Goal: Transaction & Acquisition: Purchase product/service

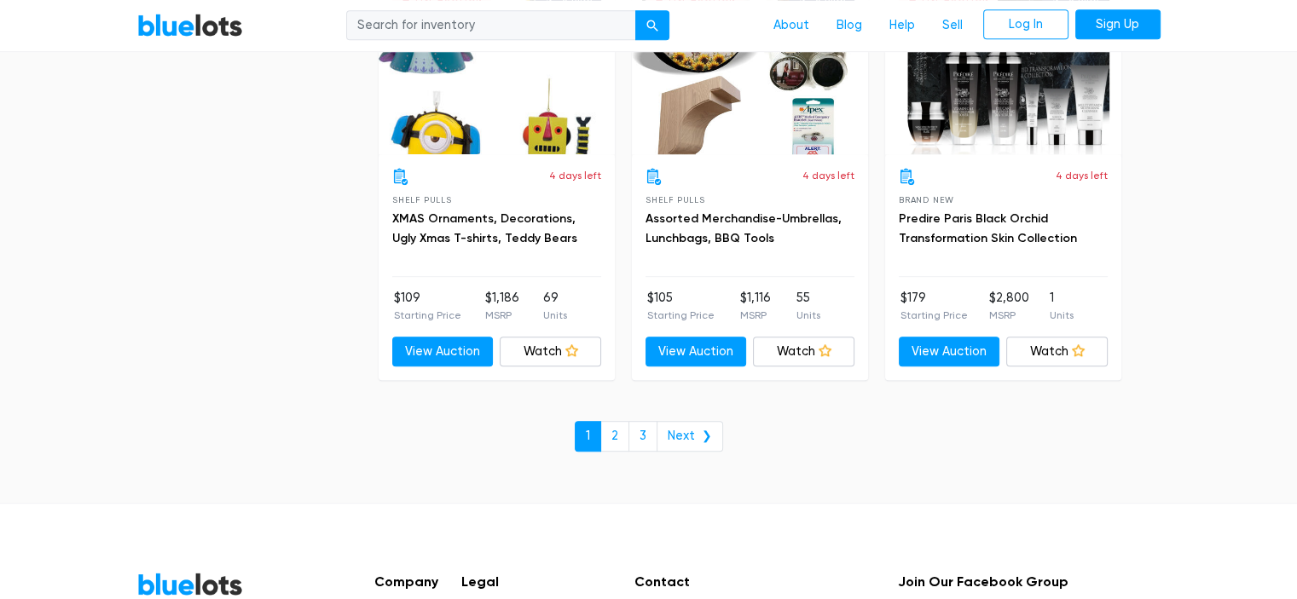
scroll to position [7417, 0]
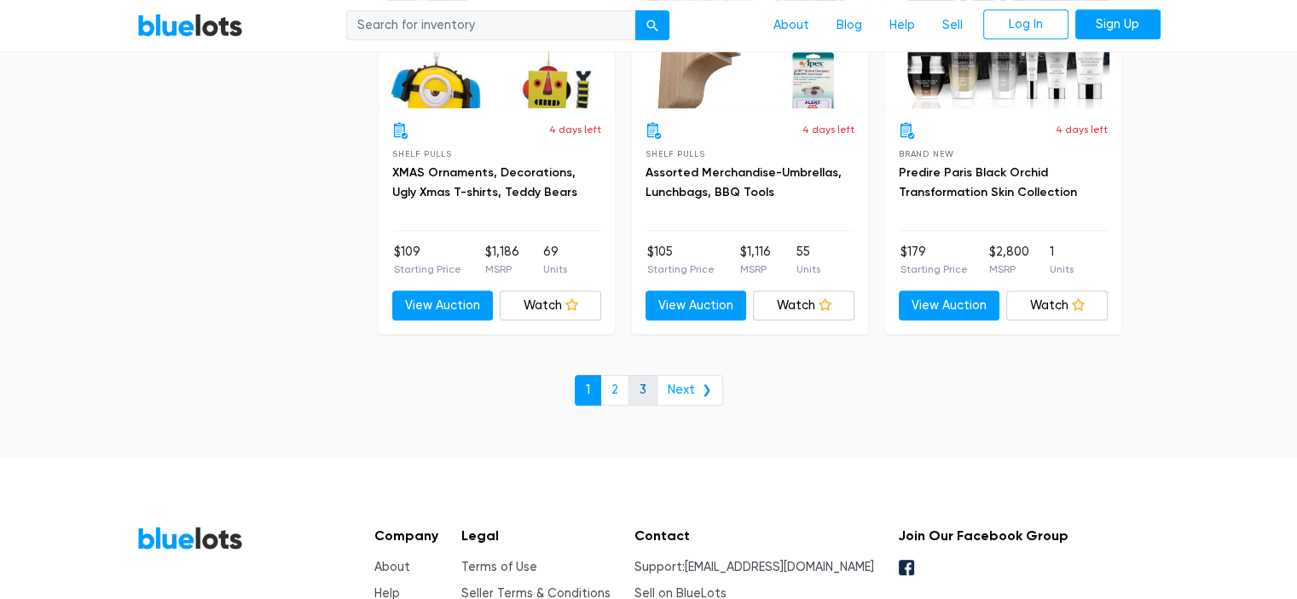
click at [640, 375] on link "3" at bounding box center [642, 390] width 29 height 31
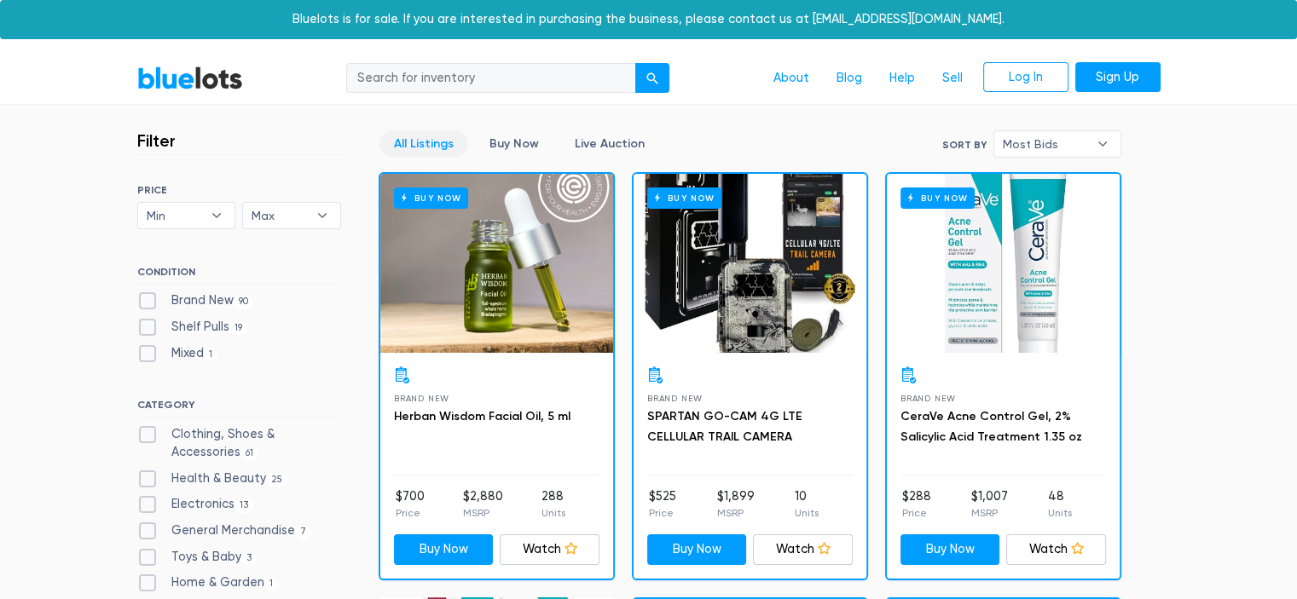
click at [223, 78] on link "BlueLots" at bounding box center [190, 78] width 106 height 25
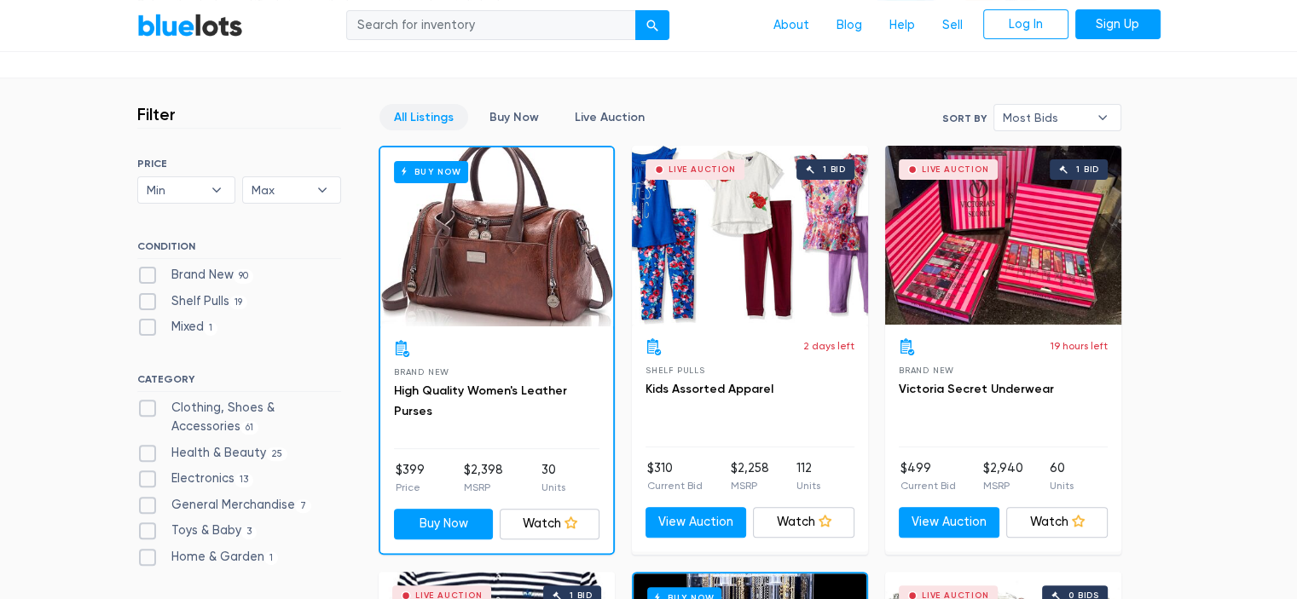
scroll to position [426, 0]
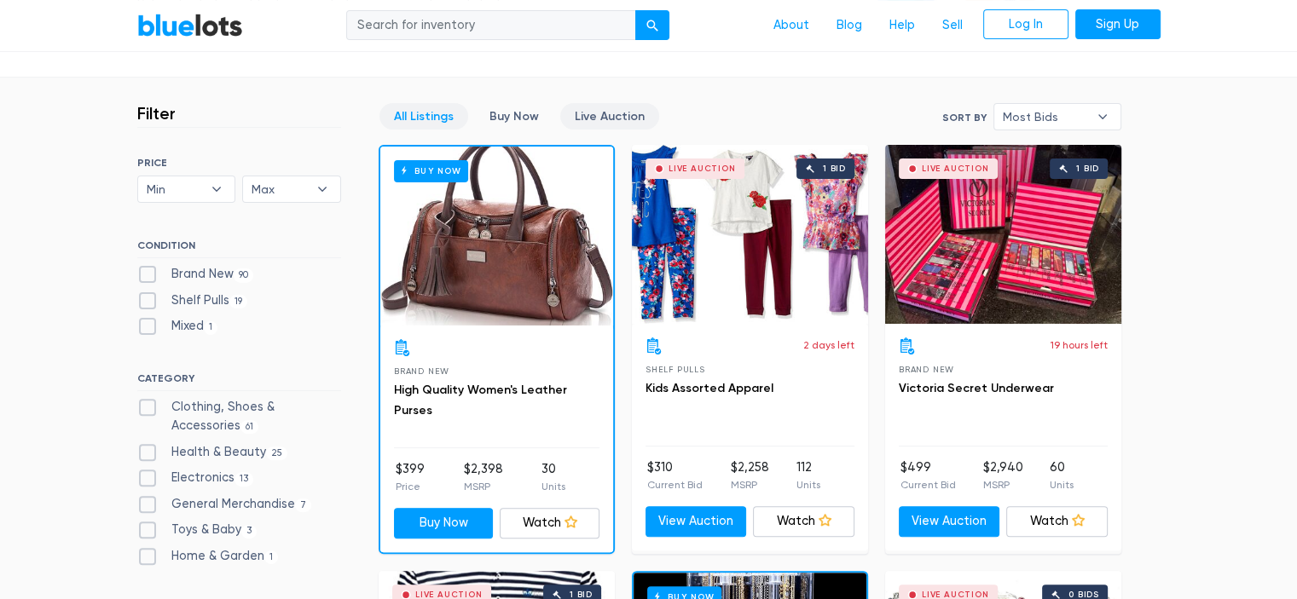
click at [598, 115] on link "Live Auction" at bounding box center [609, 116] width 99 height 26
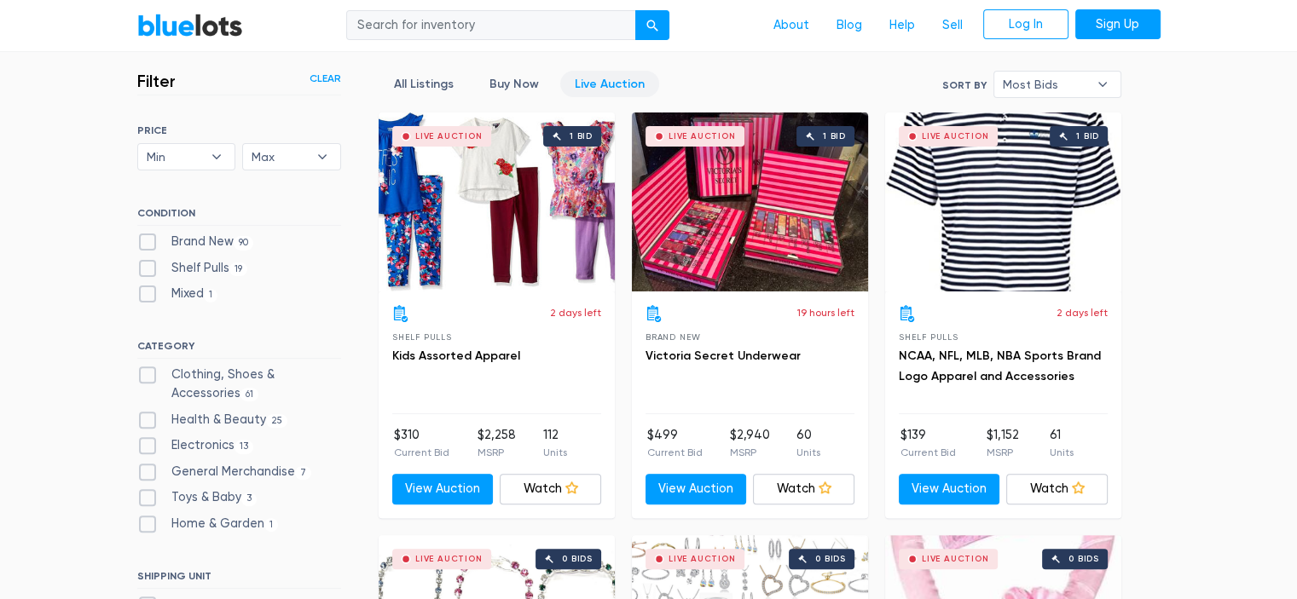
scroll to position [629, 0]
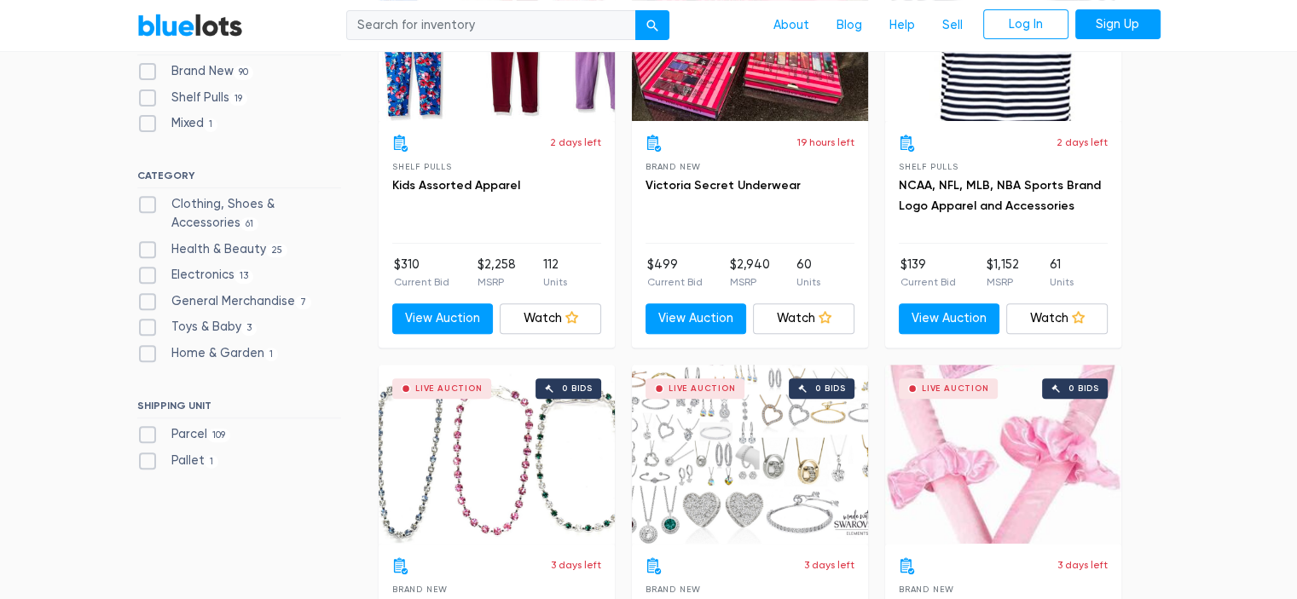
click at [218, 266] on label "Electronics 13" at bounding box center [195, 275] width 117 height 19
click at [148, 266] on input "Electronics 13" at bounding box center [142, 271] width 11 height 11
checkbox input "true"
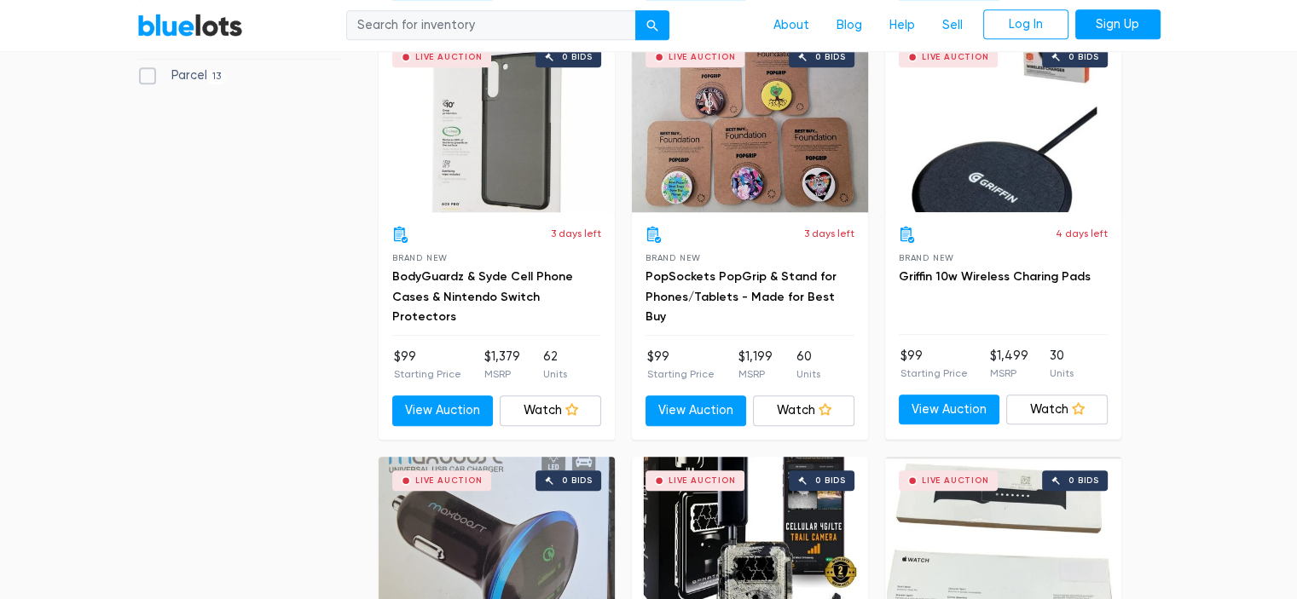
scroll to position [970, 0]
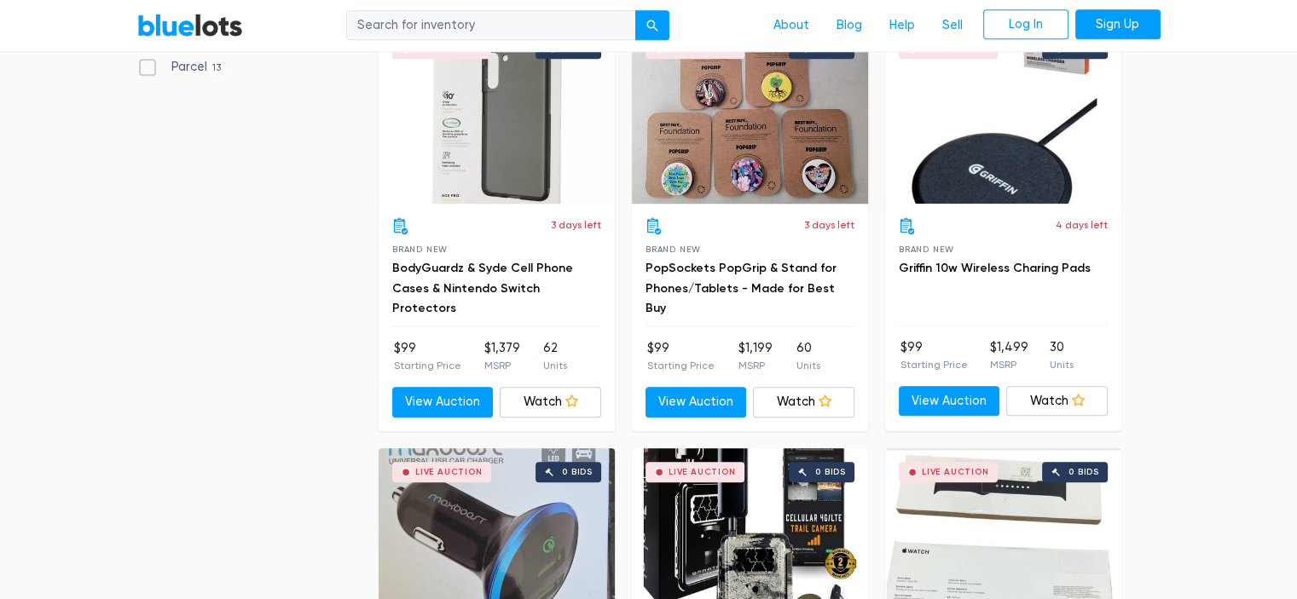
click at [1011, 362] on p "MSRP" at bounding box center [1008, 364] width 38 height 15
copy p "MSRP"
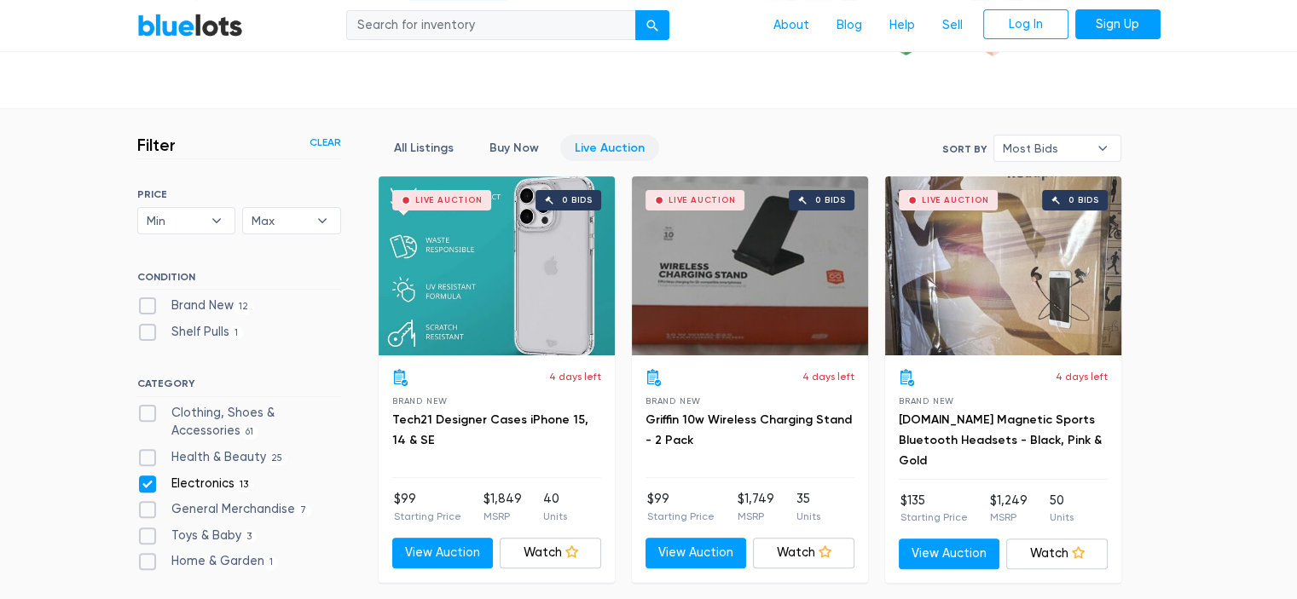
scroll to position [373, 0]
